Goal: Task Accomplishment & Management: Manage account settings

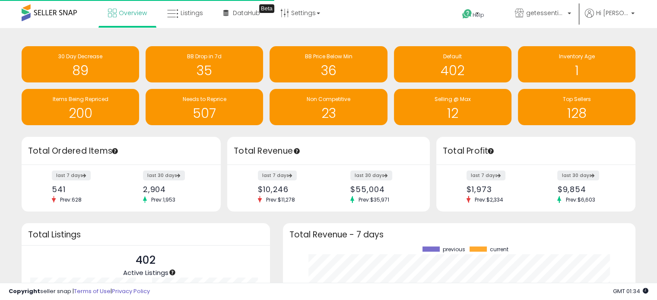
scroll to position [120, 335]
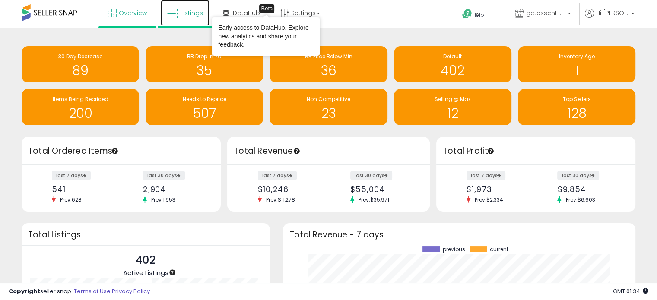
click at [188, 12] on span "Listings" at bounding box center [191, 13] width 22 height 9
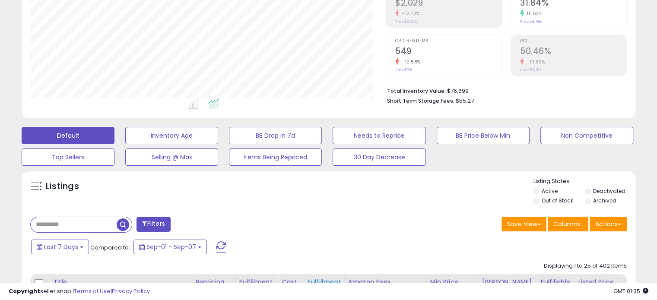
scroll to position [288, 0]
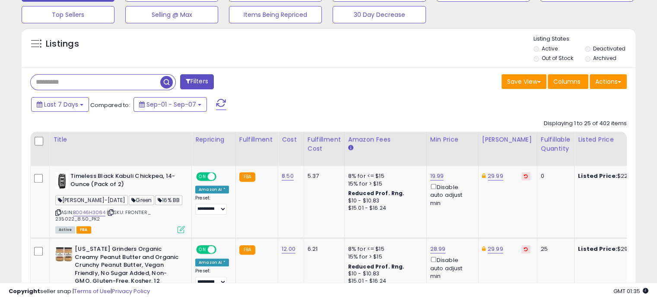
drag, startPoint x: 76, startPoint y: 80, endPoint x: 97, endPoint y: 84, distance: 21.1
click at [78, 82] on input "text" at bounding box center [96, 82] width 130 height 15
paste input "**********"
type input "**********"
click at [184, 79] on span "button" at bounding box center [181, 82] width 13 height 13
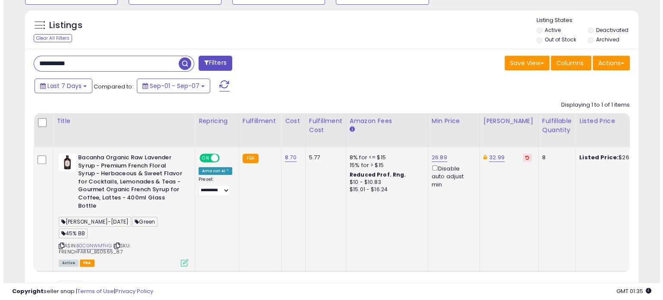
scroll to position [177, 355]
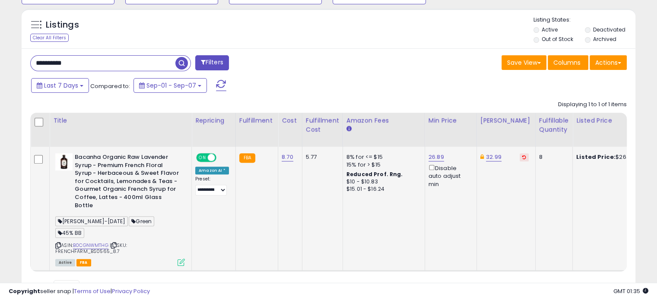
click at [179, 259] on icon at bounding box center [180, 262] width 7 height 7
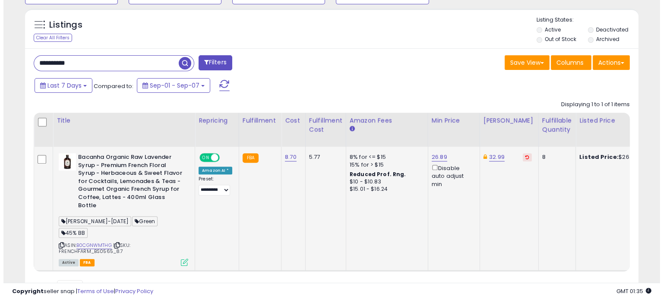
scroll to position [177, 359]
